Goal: Transaction & Acquisition: Purchase product/service

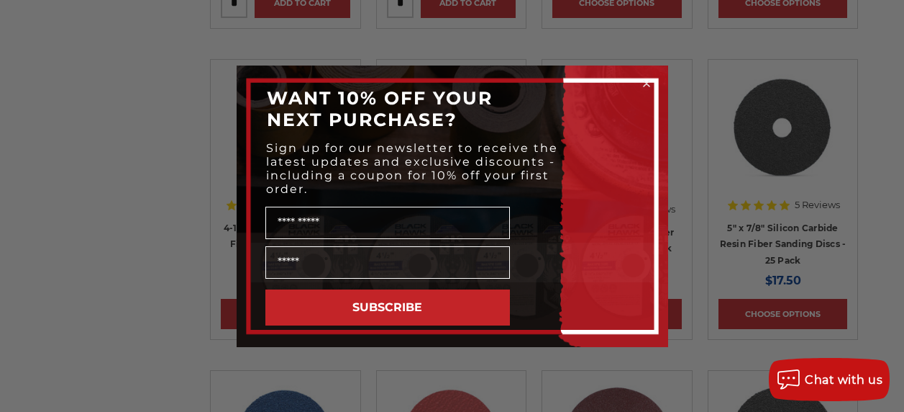
scroll to position [1583, 0]
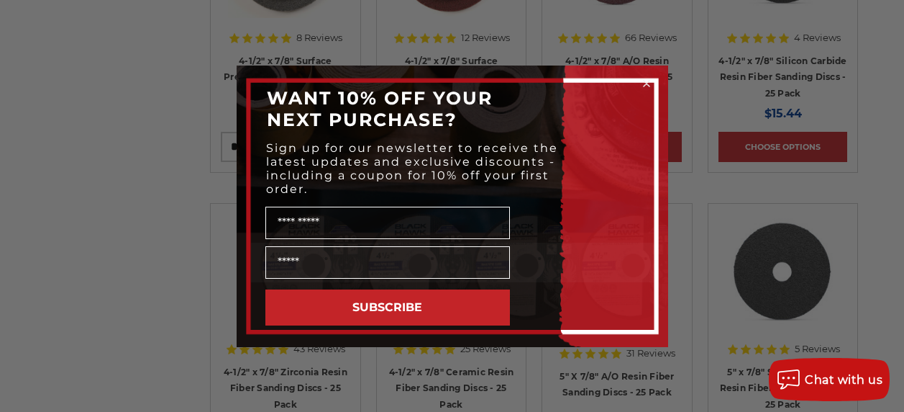
click at [648, 79] on circle "Close dialog" at bounding box center [647, 83] width 14 height 14
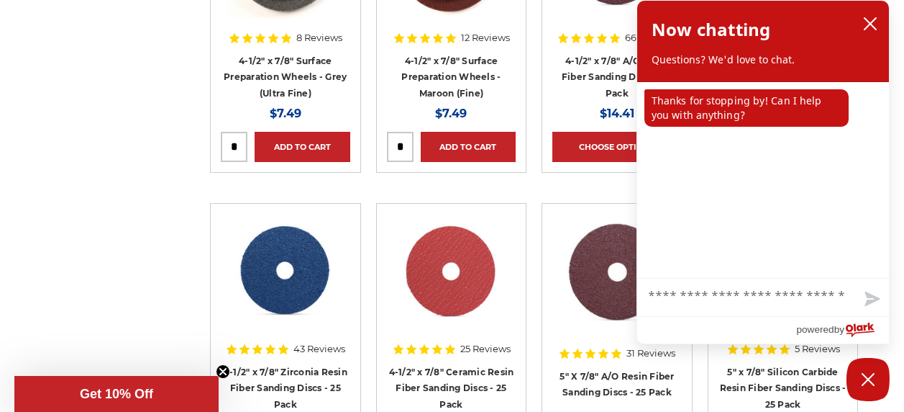
scroll to position [1799, 0]
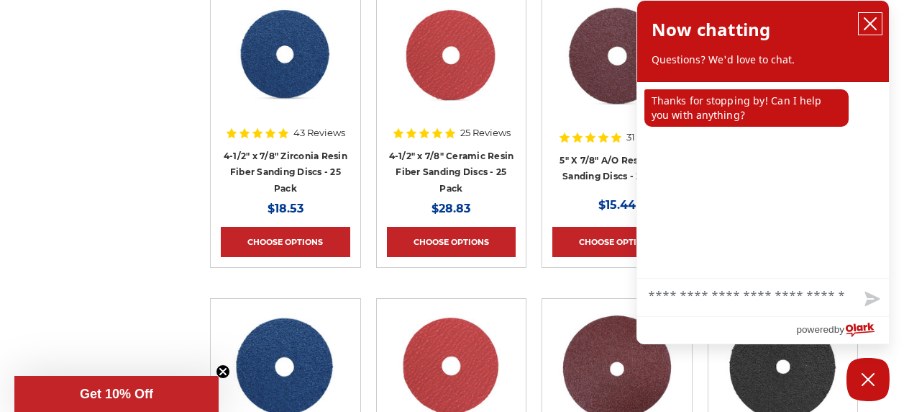
click at [871, 18] on icon "close chatbox" at bounding box center [870, 24] width 14 height 14
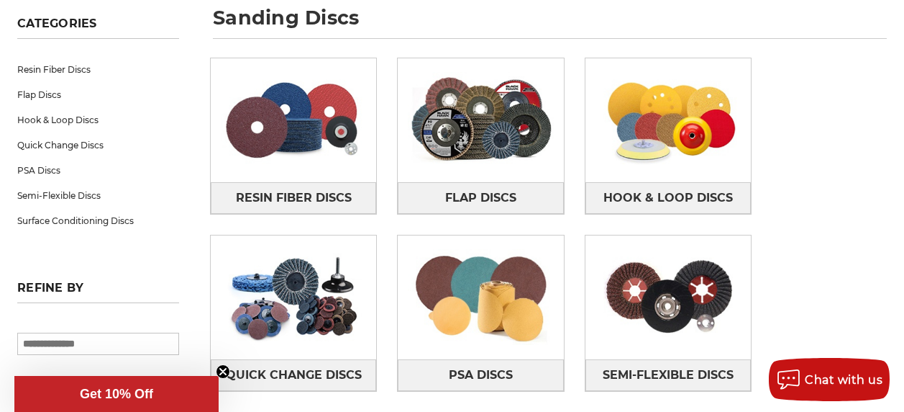
scroll to position [0, 0]
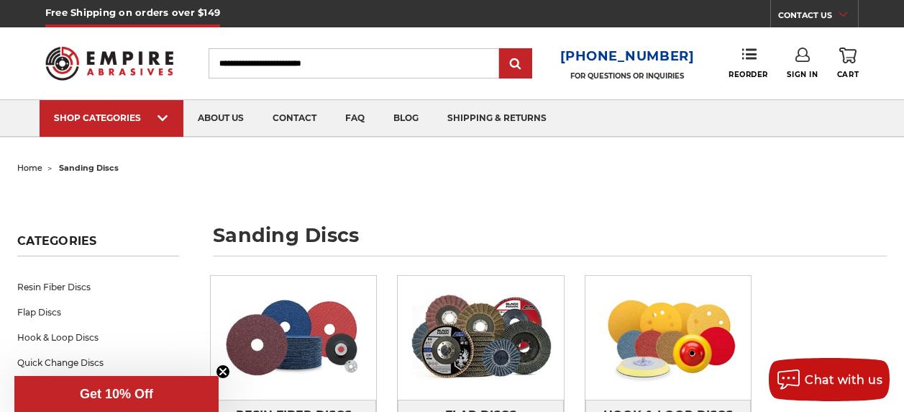
click at [363, 58] on input "Search" at bounding box center [354, 63] width 291 height 30
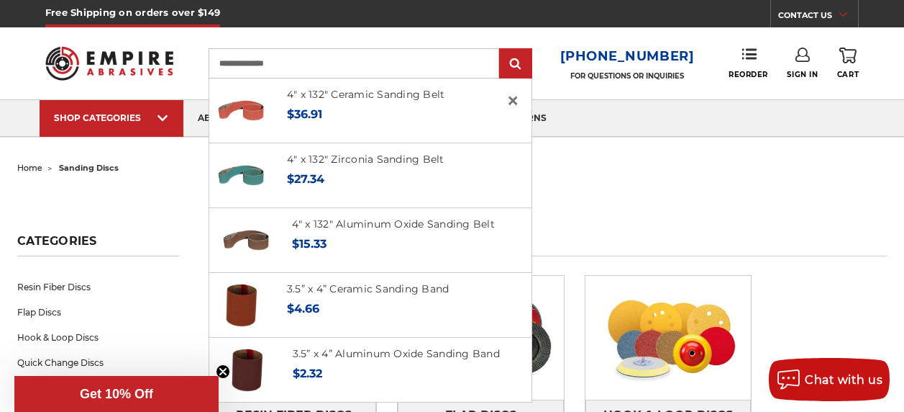
drag, startPoint x: 224, startPoint y: 66, endPoint x: 232, endPoint y: 65, distance: 8.8
click at [223, 65] on input "**********" at bounding box center [354, 63] width 291 height 30
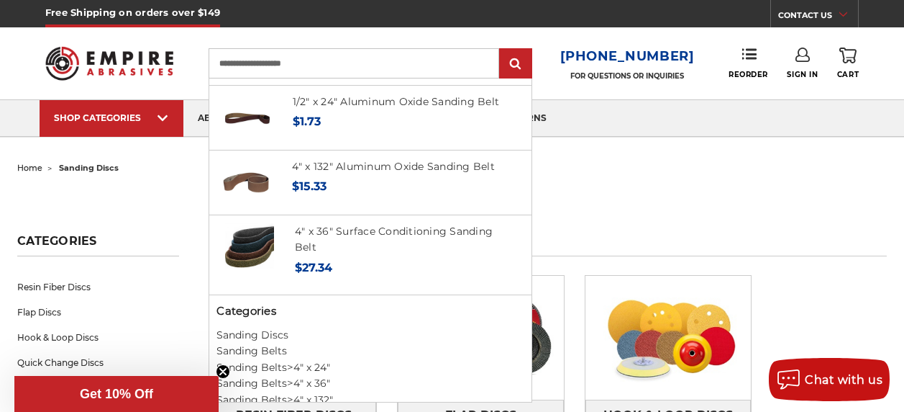
scroll to position [694, 0]
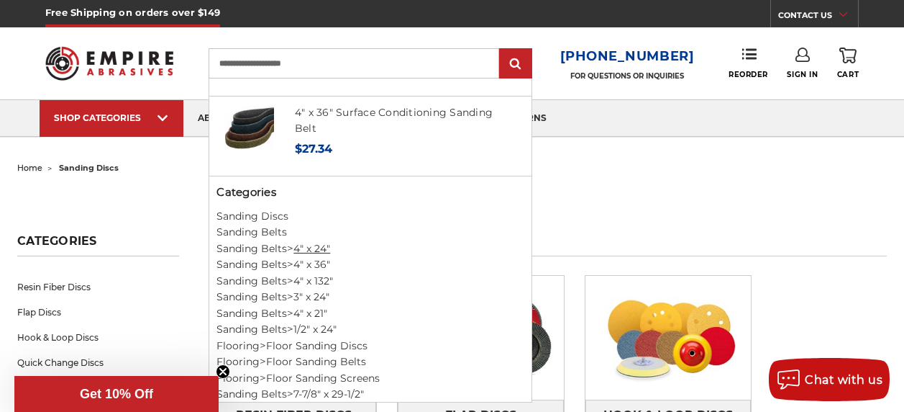
type input "**********"
click at [302, 242] on link "4" x 24"" at bounding box center [312, 248] width 37 height 13
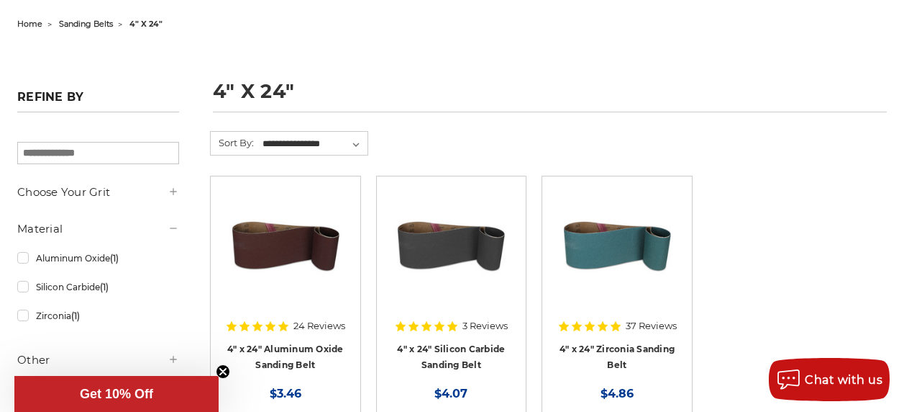
scroll to position [288, 0]
